Goal: Transaction & Acquisition: Purchase product/service

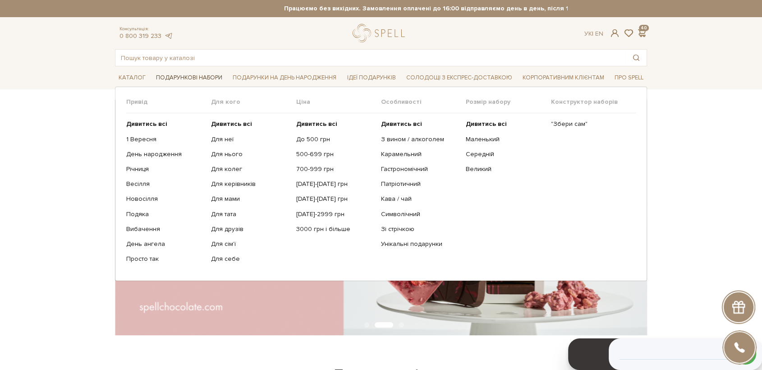
click at [202, 75] on span "Подарункові набори" at bounding box center [189, 78] width 74 height 14
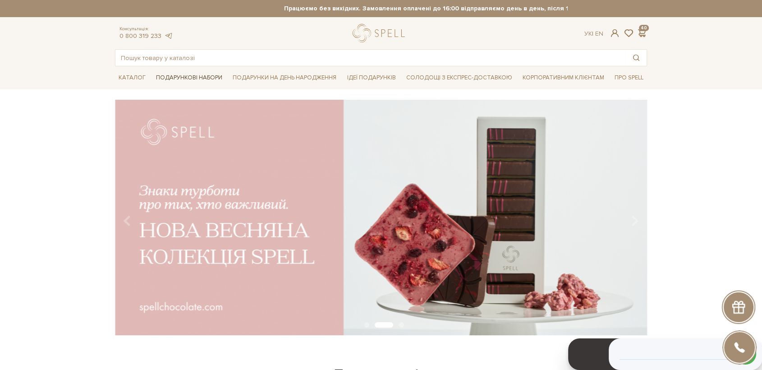
click at [203, 75] on span "Подарункові набори" at bounding box center [189, 78] width 74 height 14
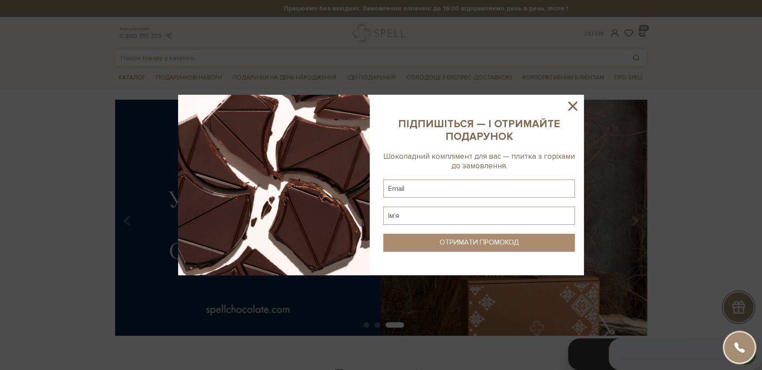
click at [570, 106] on icon at bounding box center [572, 105] width 15 height 15
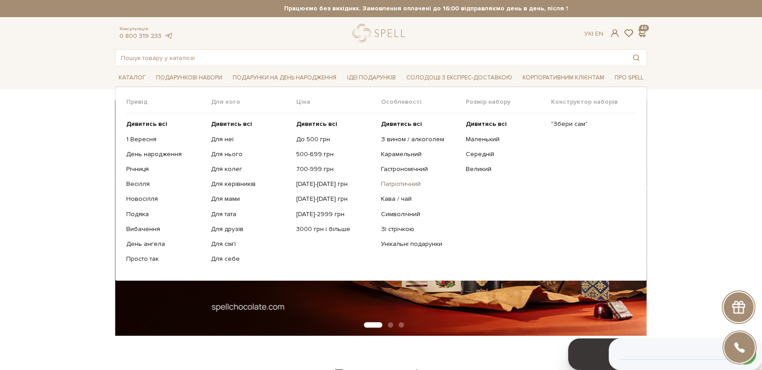
click at [412, 182] on link "Патріотичний" at bounding box center [420, 184] width 78 height 8
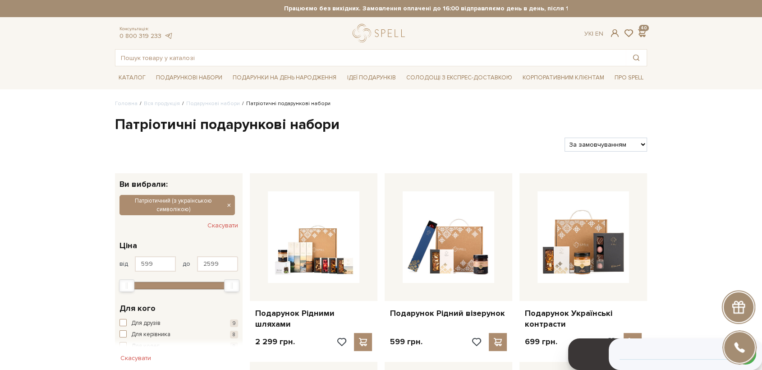
click at [601, 142] on select "За замовчуванням За Ціною (зростання) За Ціною (зменшення) Новинки За популярні…" at bounding box center [606, 145] width 83 height 14
select select "https://spellchocolate.com/our-productions/podarunkovi-box/patriotichnij-z-ukra…"
click at [565, 138] on select "За замовчуванням За Ціною (зростання) За Ціною (зменшення) Новинки За популярні…" at bounding box center [606, 145] width 83 height 14
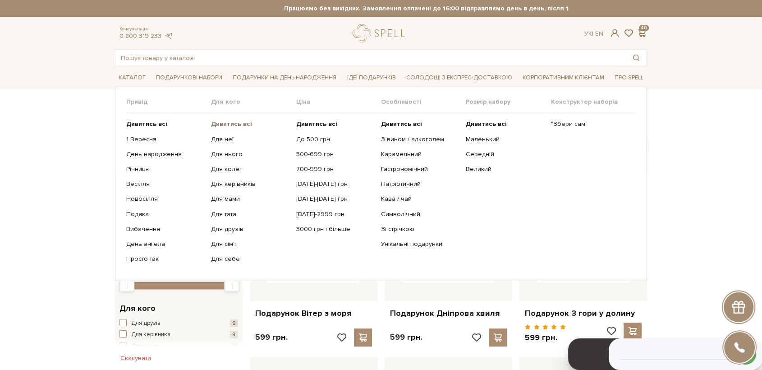
click at [224, 123] on b "Дивитись всі" at bounding box center [231, 124] width 41 height 8
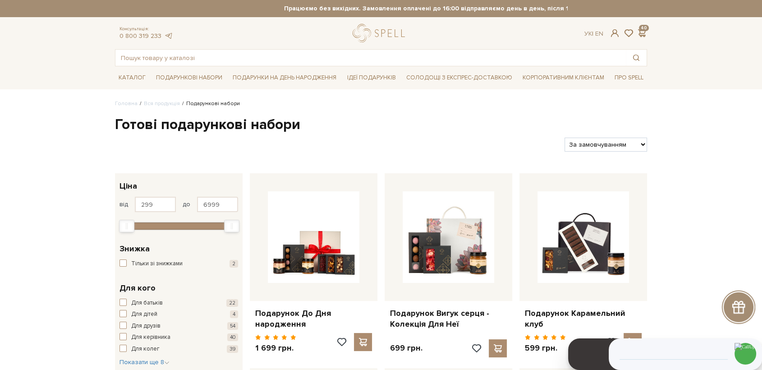
select select "[URL][DOMAIN_NAME]"
click at [565, 138] on select "За замовчуванням За Ціною (зростання) За Ціною (зменшення) Новинки За популярні…" at bounding box center [606, 145] width 83 height 14
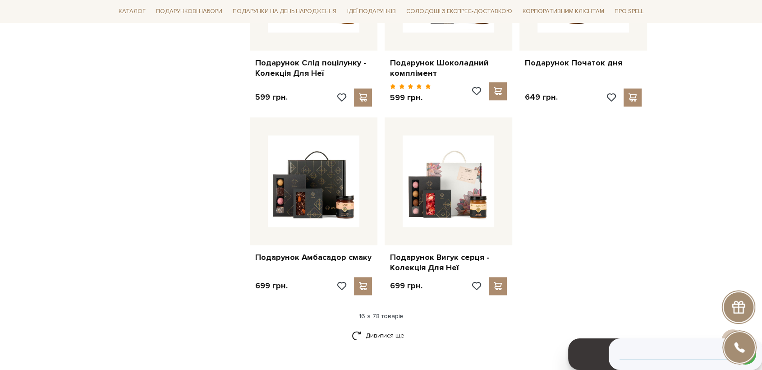
scroll to position [1002, 0]
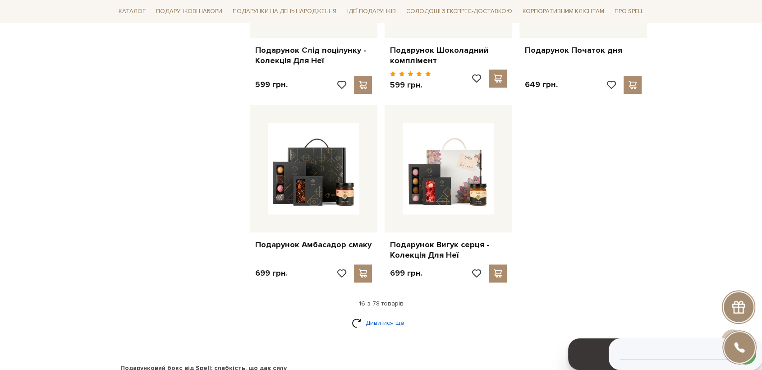
click at [391, 315] on link "Дивитися ще" at bounding box center [381, 323] width 59 height 16
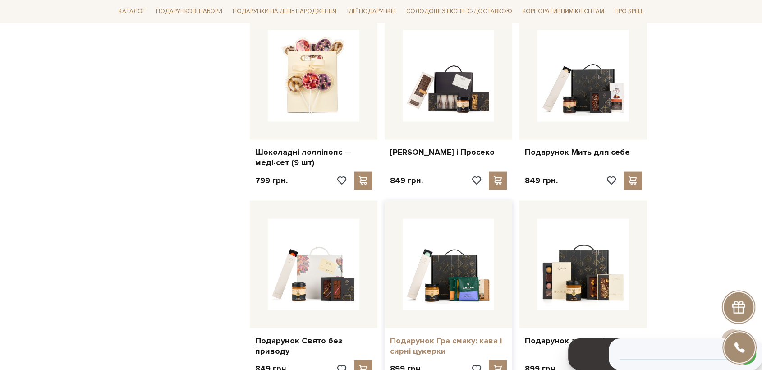
scroll to position [2054, 0]
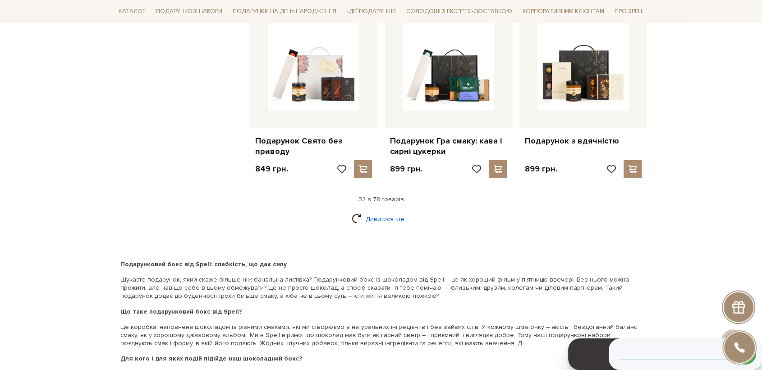
click at [395, 214] on link "Дивитися ще" at bounding box center [381, 219] width 59 height 16
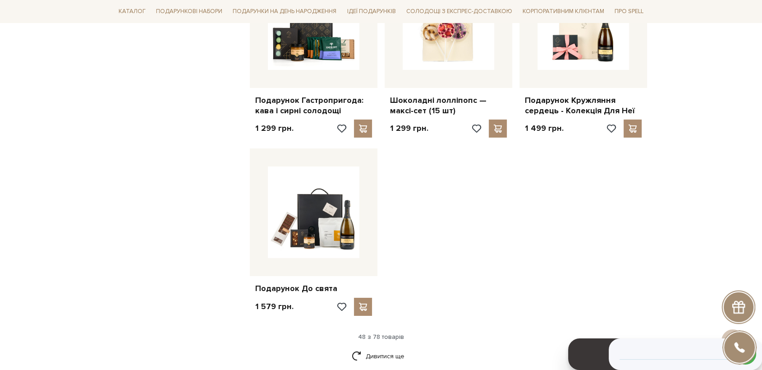
scroll to position [3056, 0]
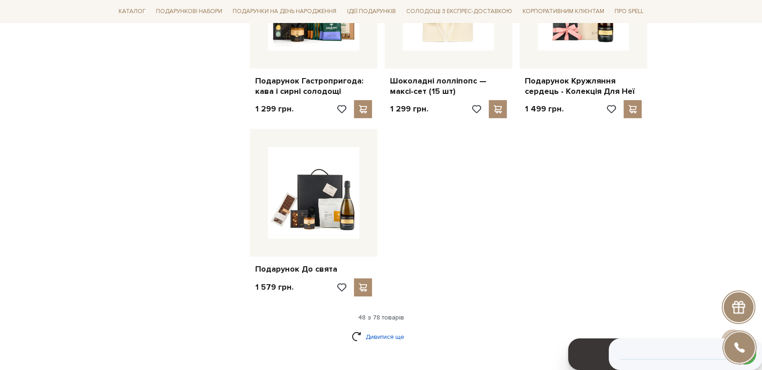
click at [383, 331] on link "Дивитися ще" at bounding box center [381, 337] width 59 height 16
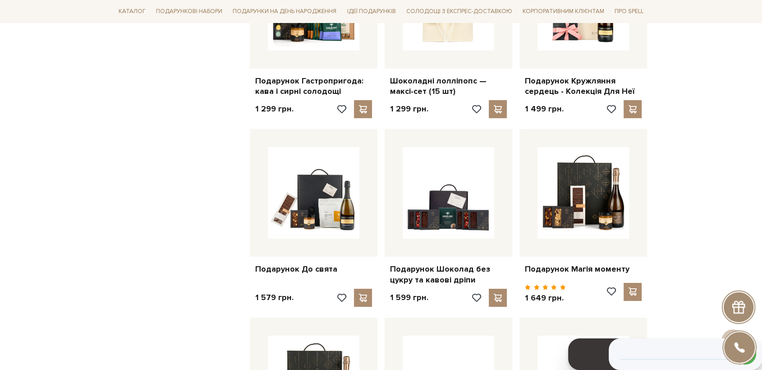
scroll to position [3106, 0]
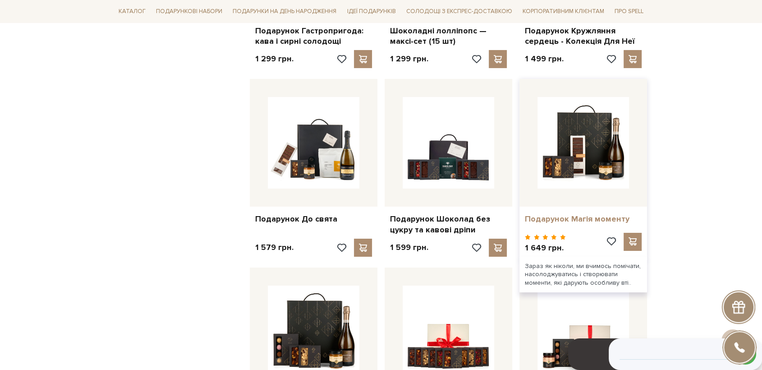
click at [595, 214] on link "Подарунок Магія моменту" at bounding box center [583, 219] width 117 height 10
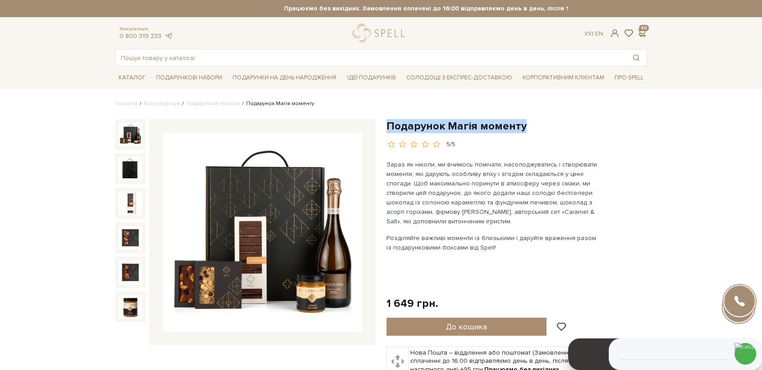
drag, startPoint x: 390, startPoint y: 126, endPoint x: 523, endPoint y: 129, distance: 133.5
click at [523, 129] on h1 "Подарунок Магія моменту" at bounding box center [516, 126] width 261 height 14
click at [506, 261] on p at bounding box center [491, 263] width 211 height 9
drag, startPoint x: 373, startPoint y: 46, endPoint x: 168, endPoint y: 80, distance: 207.9
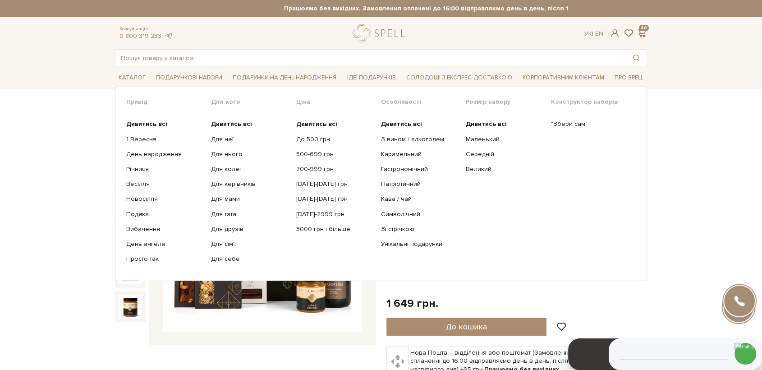
drag, startPoint x: 168, startPoint y: 80, endPoint x: 138, endPoint y: 102, distance: 36.8
drag, startPoint x: 138, startPoint y: 102, endPoint x: 101, endPoint y: 146, distance: 57.9
drag, startPoint x: 195, startPoint y: 77, endPoint x: 112, endPoint y: 120, distance: 93.4
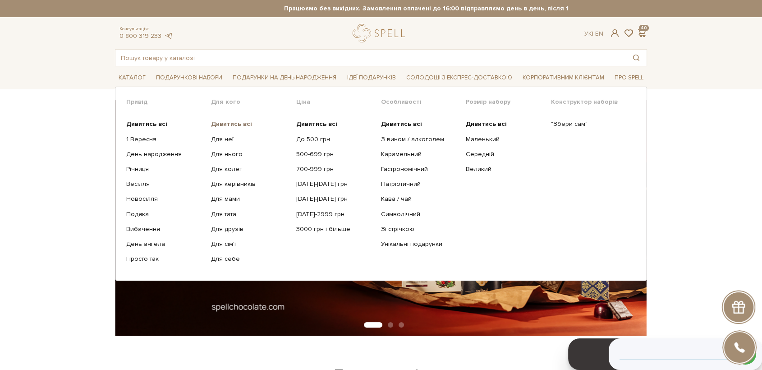
click at [233, 123] on b "Дивитись всі" at bounding box center [231, 124] width 41 height 8
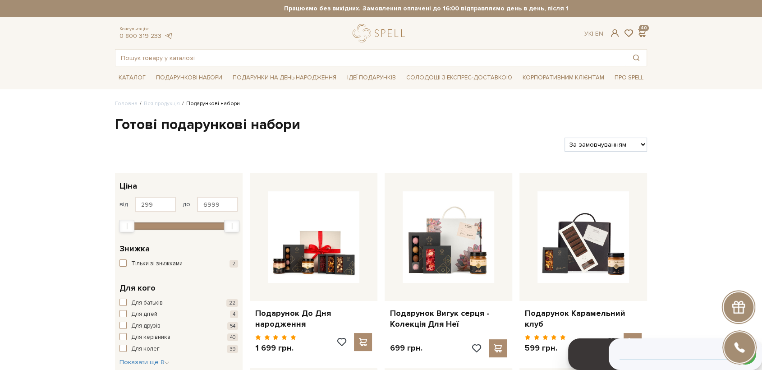
drag, startPoint x: 590, startPoint y: 145, endPoint x: 592, endPoint y: 150, distance: 4.9
click at [590, 145] on select "За замовчуванням За Ціною (зростання) За Ціною (зменшення) Новинки За популярні…" at bounding box center [606, 145] width 83 height 14
select select "https://spellchocolate.com/our-productions/podarunkovi-box/?sort=p.price&order=…"
click at [565, 138] on select "За замовчуванням За Ціною (зростання) За Ціною (зменшення) Новинки За популярні…" at bounding box center [606, 145] width 83 height 14
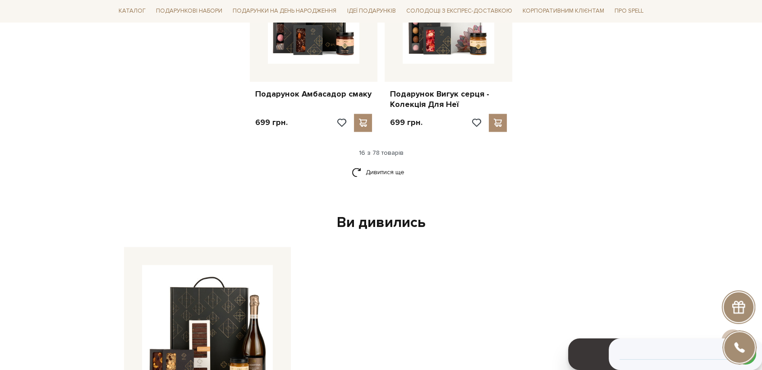
scroll to position [1152, 0]
click at [381, 169] on link "Дивитися ще" at bounding box center [381, 173] width 59 height 16
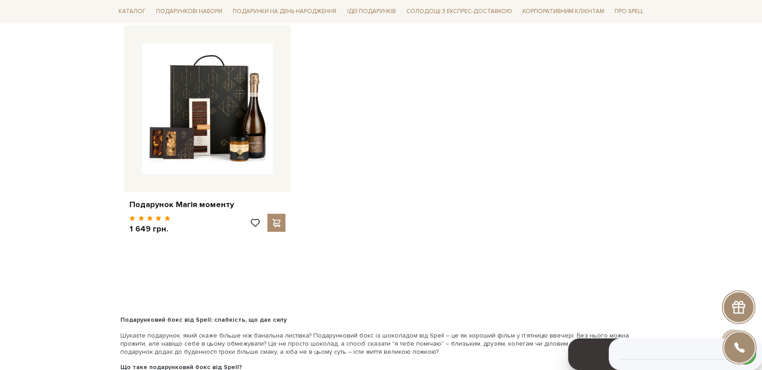
scroll to position [2305, 0]
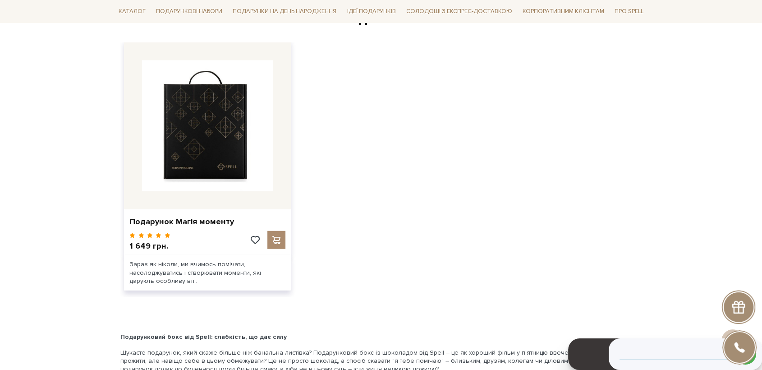
click at [207, 143] on img at bounding box center [207, 125] width 131 height 131
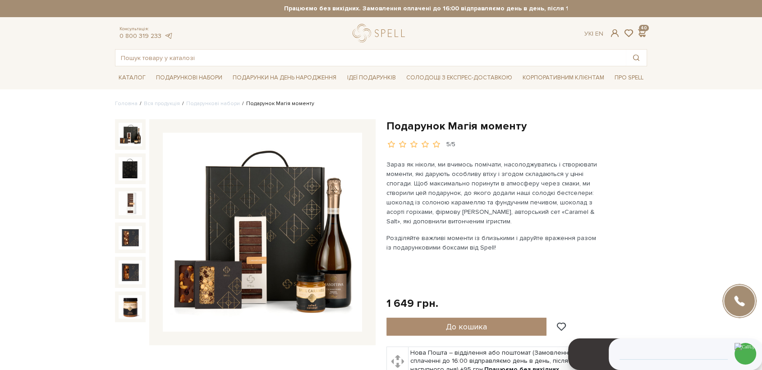
click at [285, 230] on img at bounding box center [262, 232] width 199 height 199
